Goal: Find specific page/section: Find specific page/section

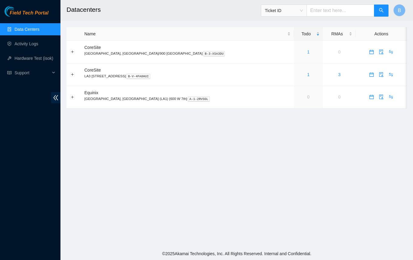
click at [307, 72] on link "1" at bounding box center [308, 74] width 2 height 5
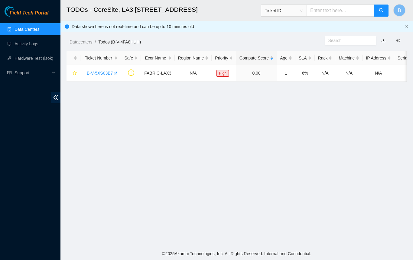
click at [97, 74] on link "B-V-5XS03B7" at bounding box center [100, 73] width 26 height 5
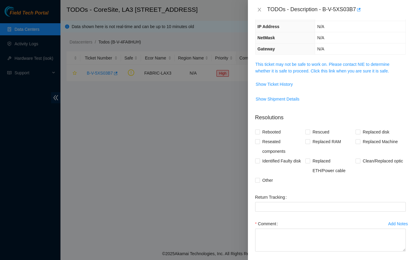
scroll to position [76, 0]
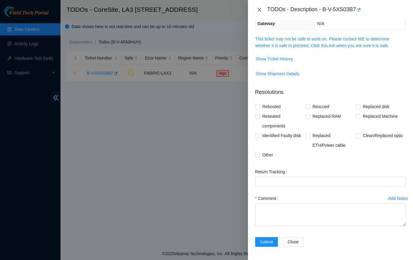
click at [259, 10] on icon "close" at bounding box center [258, 10] width 3 height 4
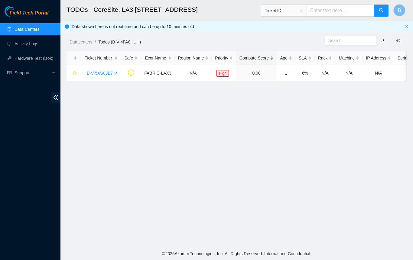
scroll to position [96, 0]
click at [220, 72] on span "High" at bounding box center [222, 73] width 12 height 7
click at [370, 88] on main "TODOs - CoreSite, LA3 200 Bauchet St Ticket ID B Data shown here is not real-ti…" at bounding box center [236, 123] width 352 height 247
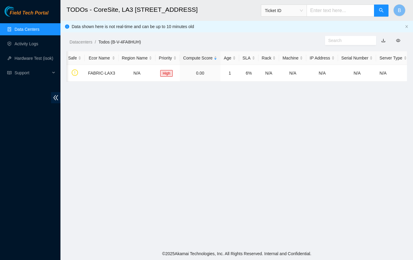
click at [111, 79] on td "FABRIC-LAX3" at bounding box center [102, 73] width 34 height 17
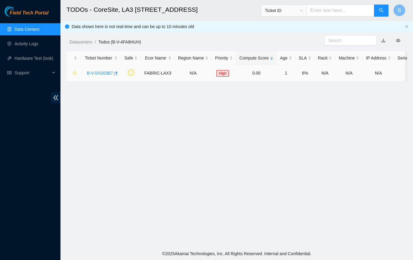
click at [33, 27] on link "Data Centers" at bounding box center [26, 29] width 25 height 5
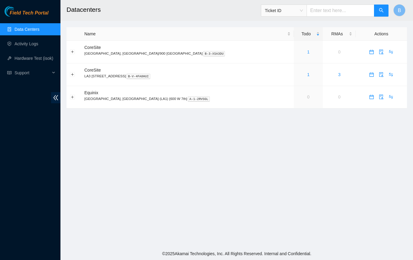
click at [307, 97] on link "0" at bounding box center [308, 97] width 2 height 5
